Goal: Find specific page/section: Find specific page/section

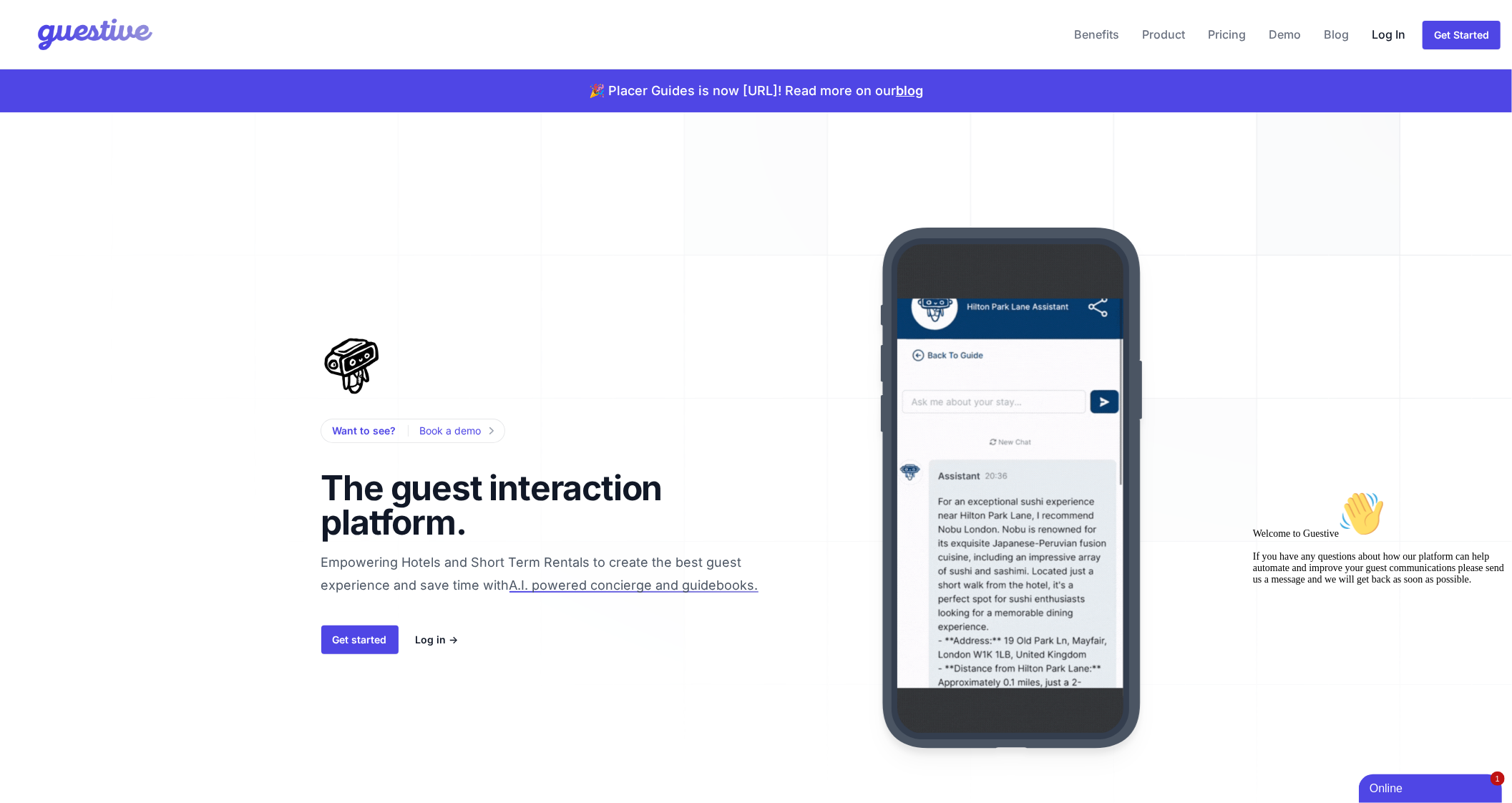
click at [1379, 40] on link "Log In" at bounding box center [1388, 34] width 45 height 35
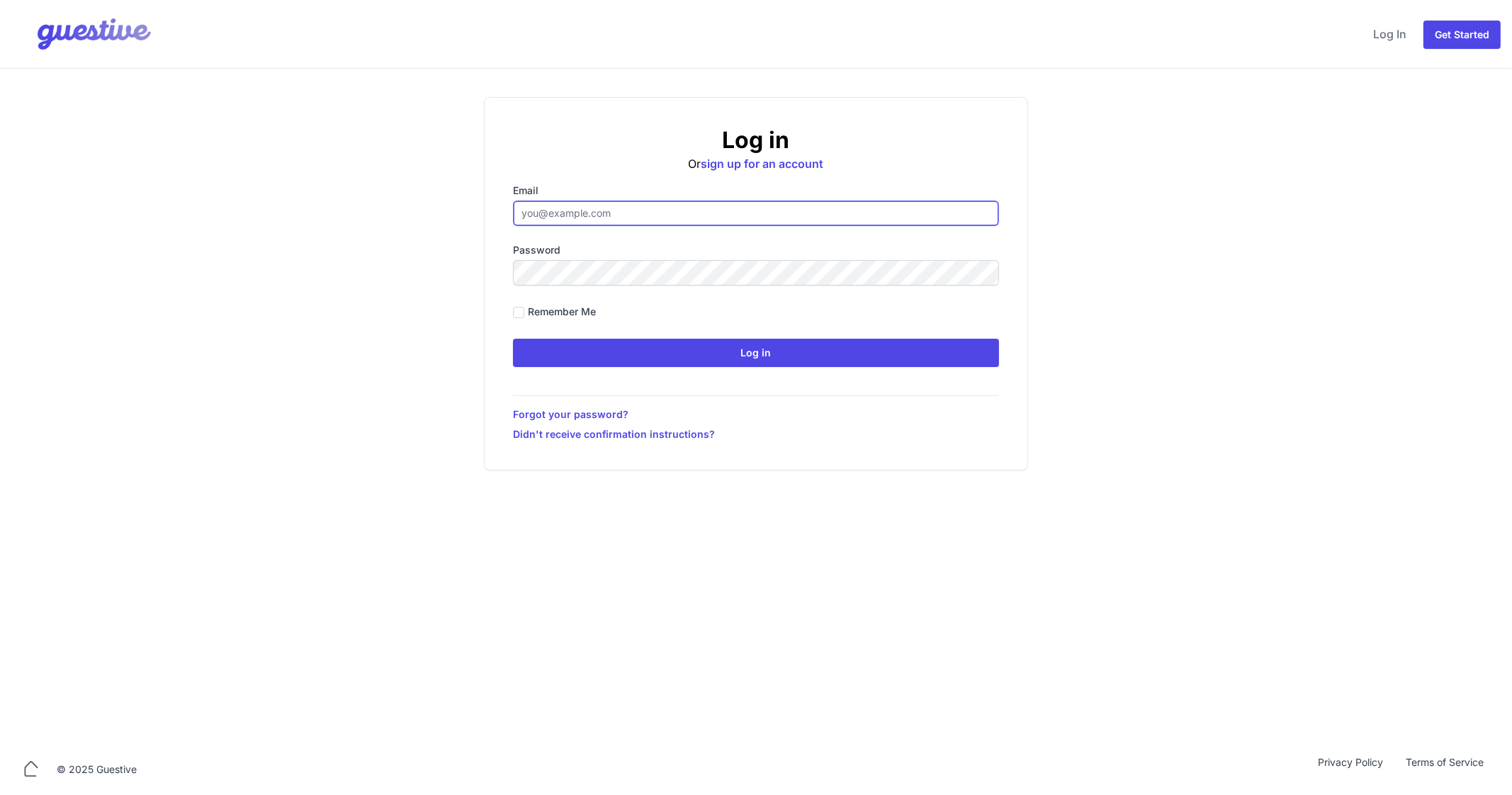
type input "ben@aplacelikehome.co.uk"
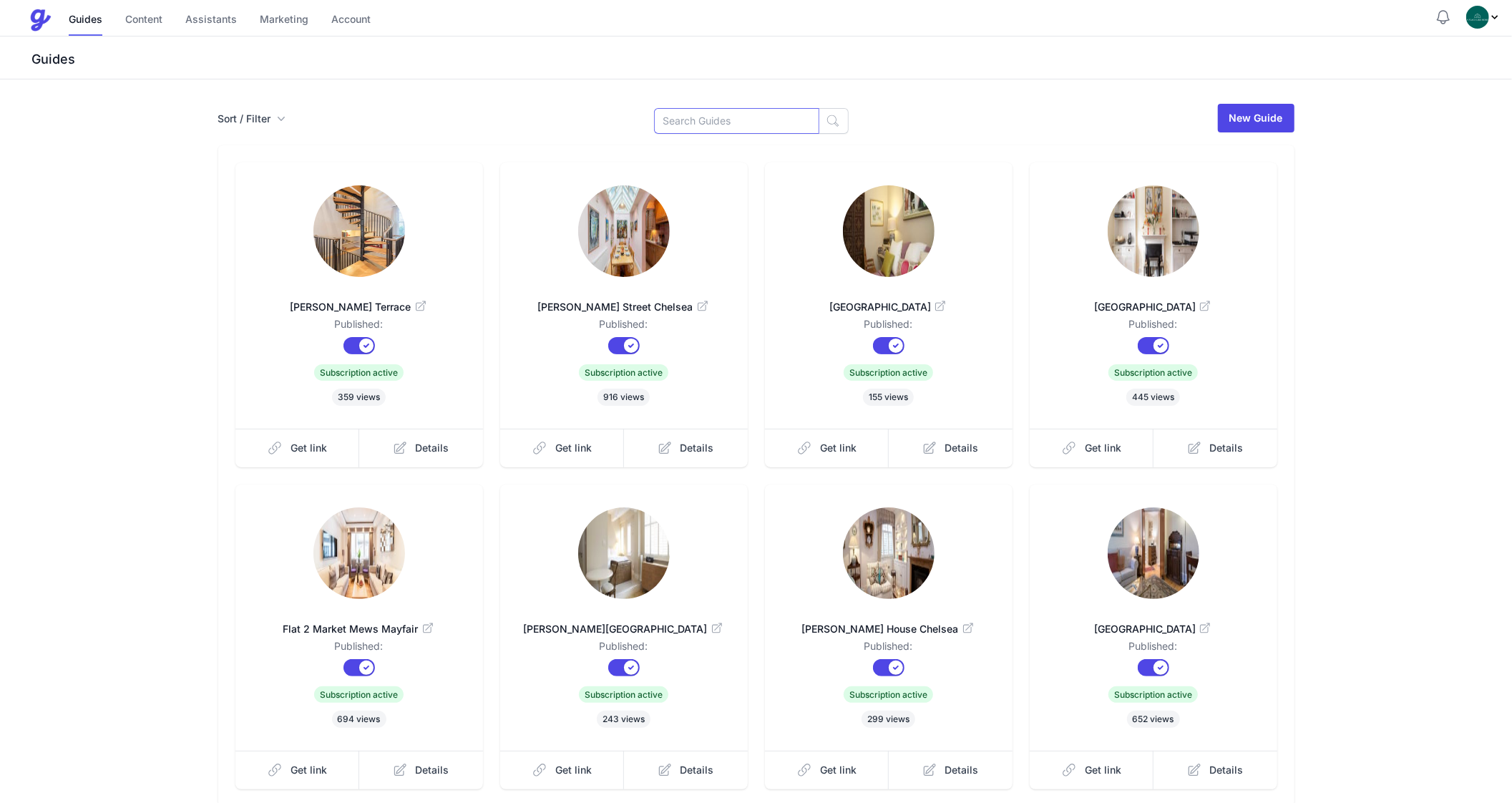
click at [740, 126] on input at bounding box center [737, 120] width 165 height 25
type input "Cath"
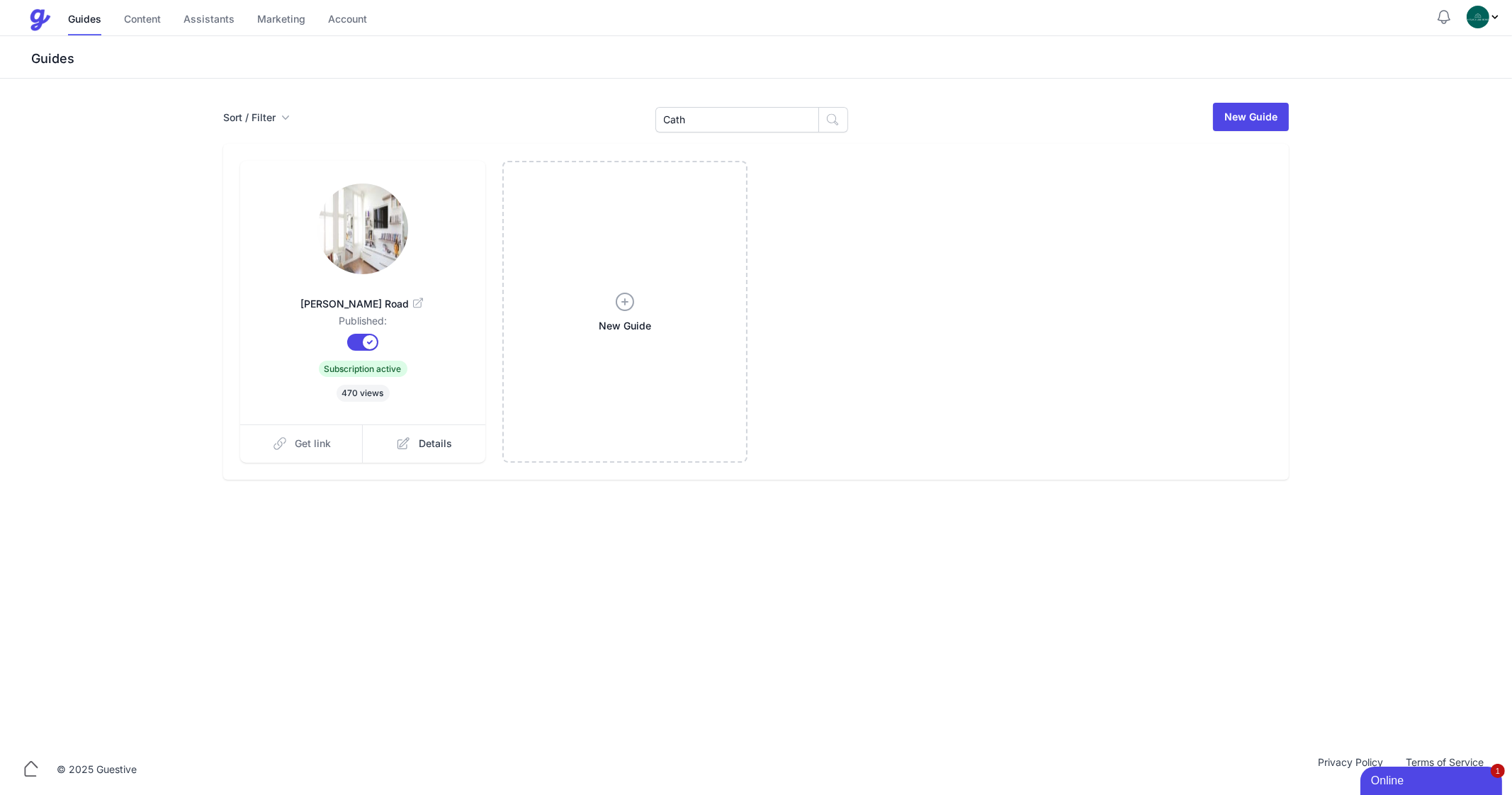
click at [312, 441] on span "Get link" at bounding box center [313, 443] width 36 height 14
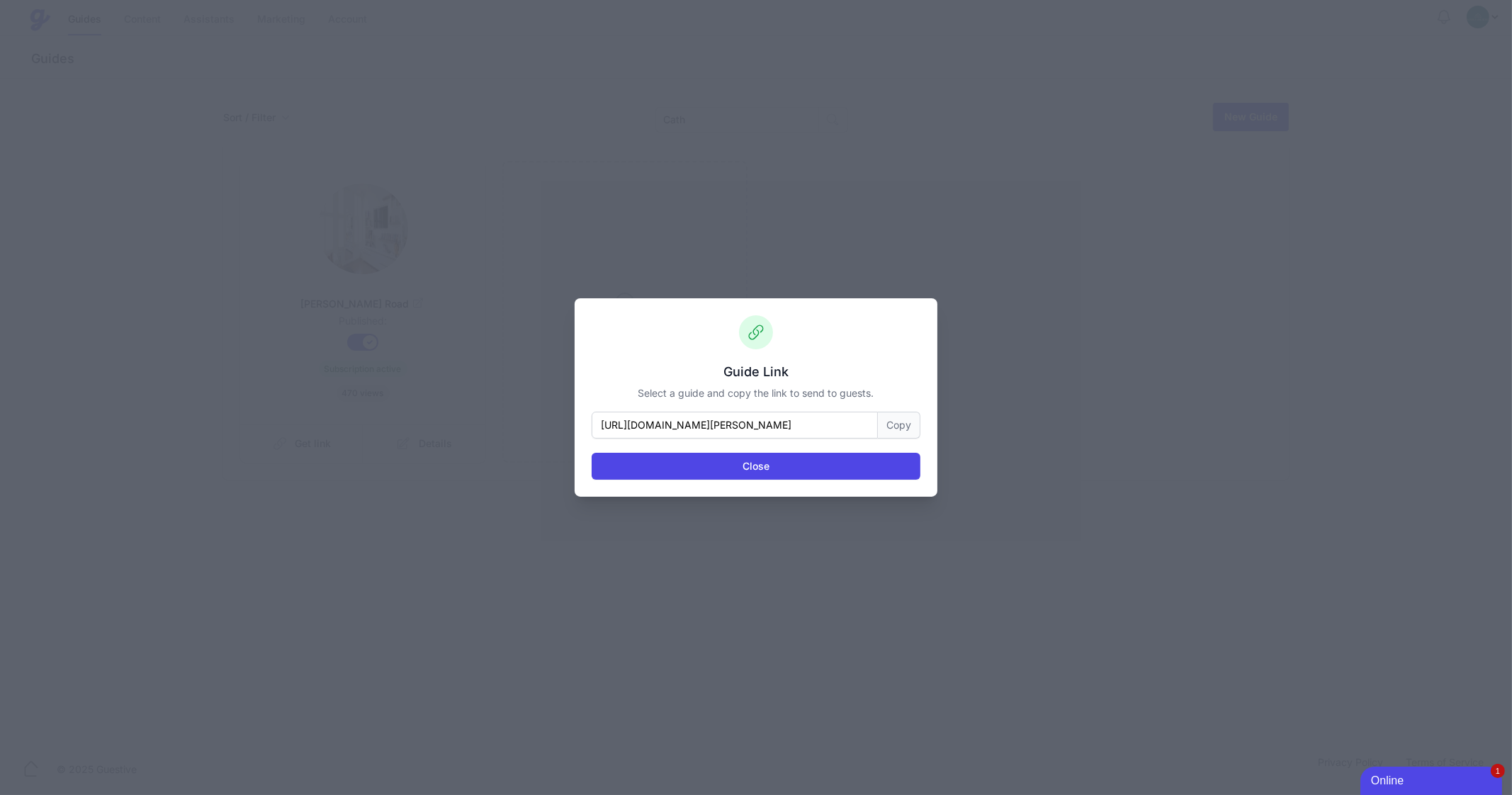
click at [897, 433] on button "Copy" at bounding box center [899, 424] width 43 height 27
